Goal: Find specific page/section: Find specific page/section

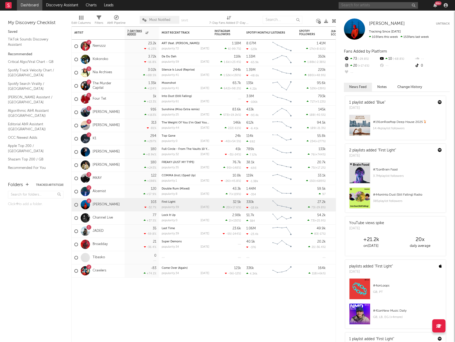
click at [355, 6] on input "text" at bounding box center [378, 5] width 79 height 7
click at [369, 6] on input "[PERSON_NAME]" at bounding box center [378, 5] width 79 height 7
click at [30, 4] on link "Dashboard" at bounding box center [29, 5] width 25 height 11
click at [376, 6] on input "[PERSON_NAME]" at bounding box center [378, 5] width 79 height 7
type input "h"
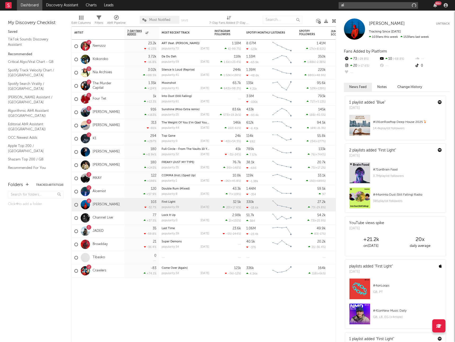
type input "a"
